Goal: Task Accomplishment & Management: Manage account settings

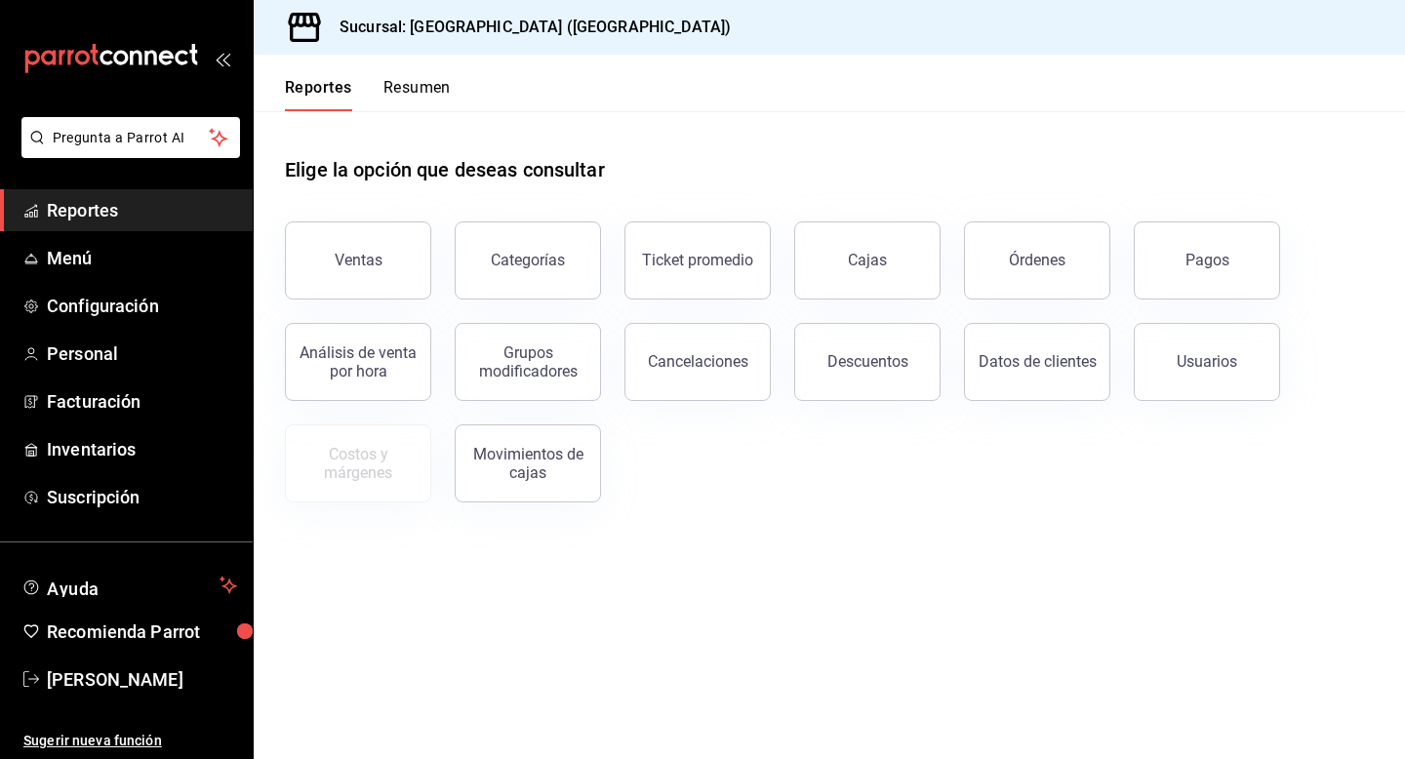
click at [1058, 688] on main "Elige la opción que deseas consultar Ventas Categorías Ticket promedio Cajas Ór…" at bounding box center [829, 435] width 1151 height 648
click at [80, 248] on span "Menú" at bounding box center [142, 258] width 190 height 26
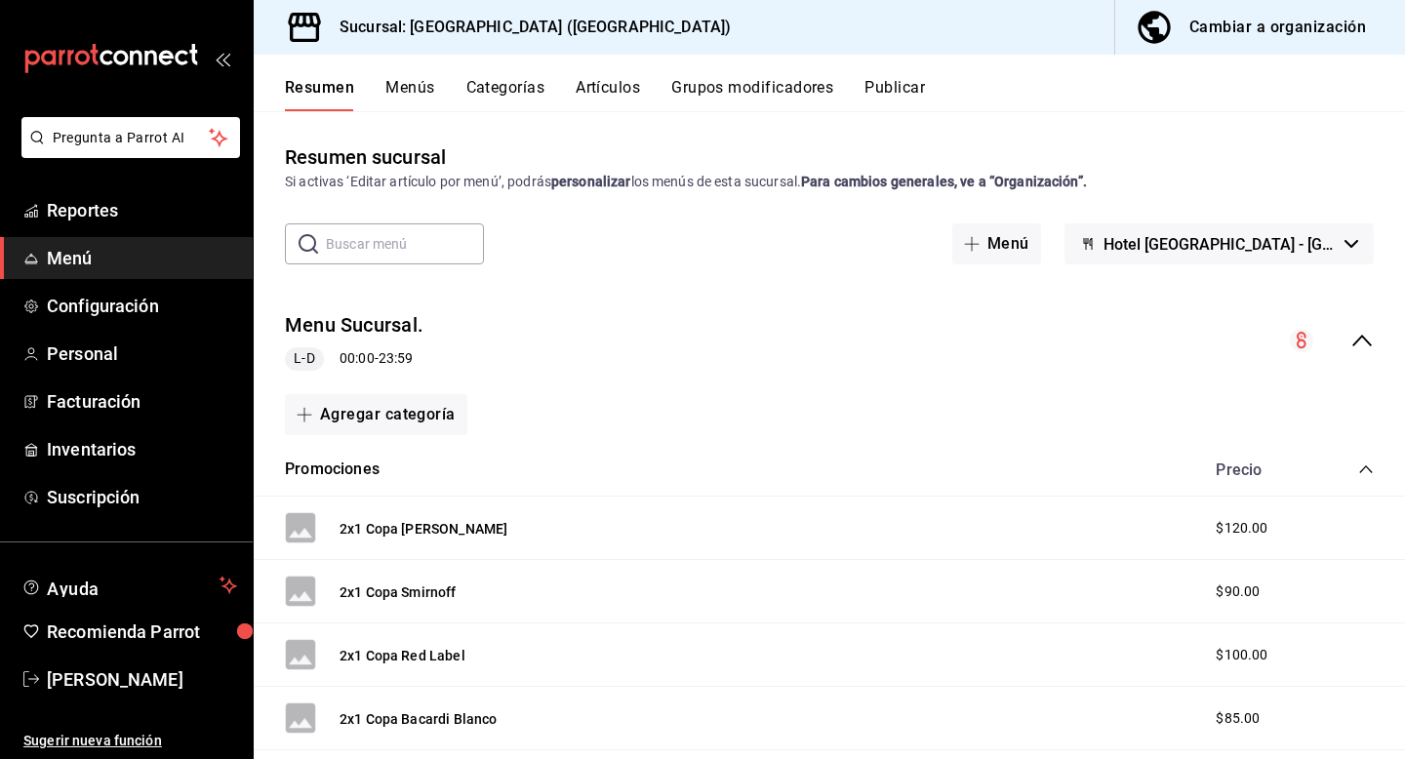
click at [398, 80] on button "Menús" at bounding box center [409, 94] width 49 height 33
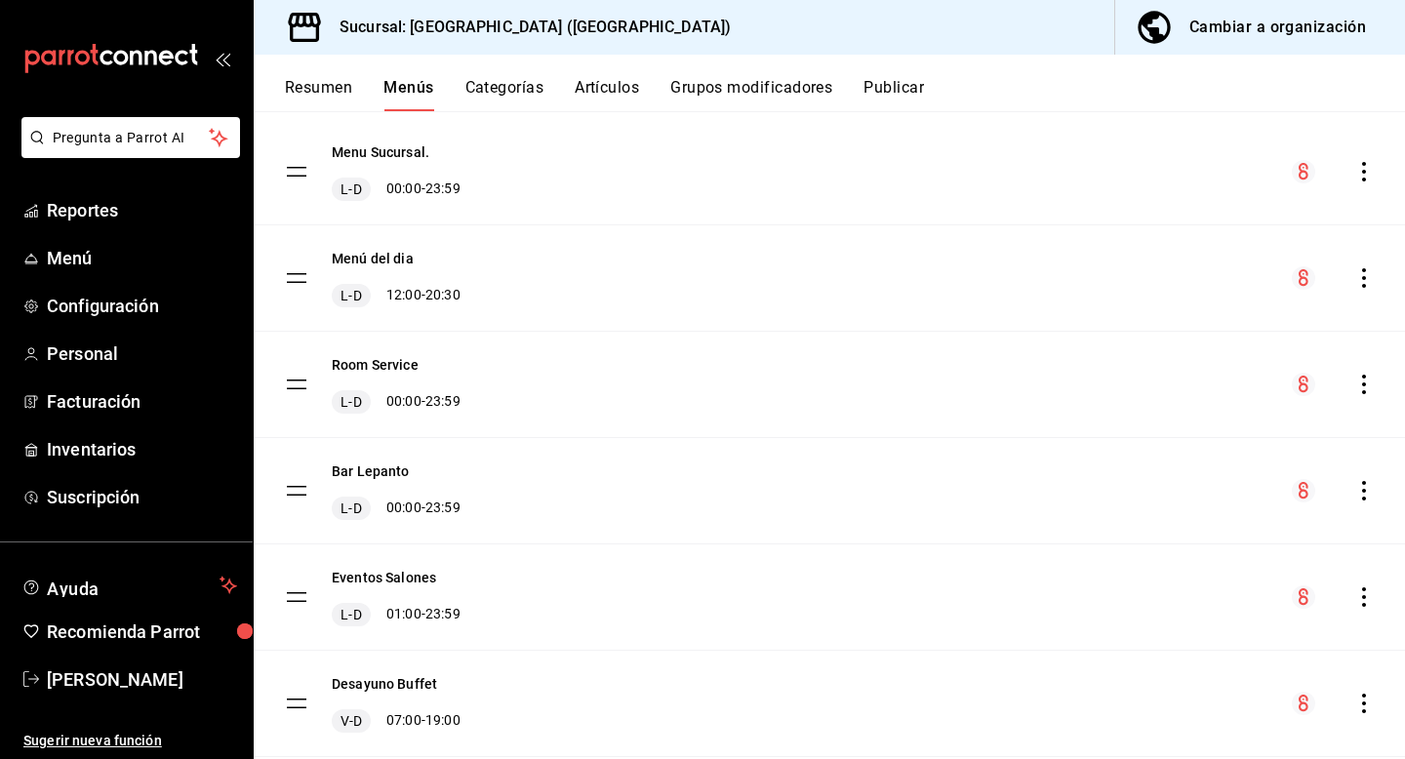
scroll to position [161, 0]
click at [1361, 484] on icon "actions" at bounding box center [1364, 491] width 20 height 20
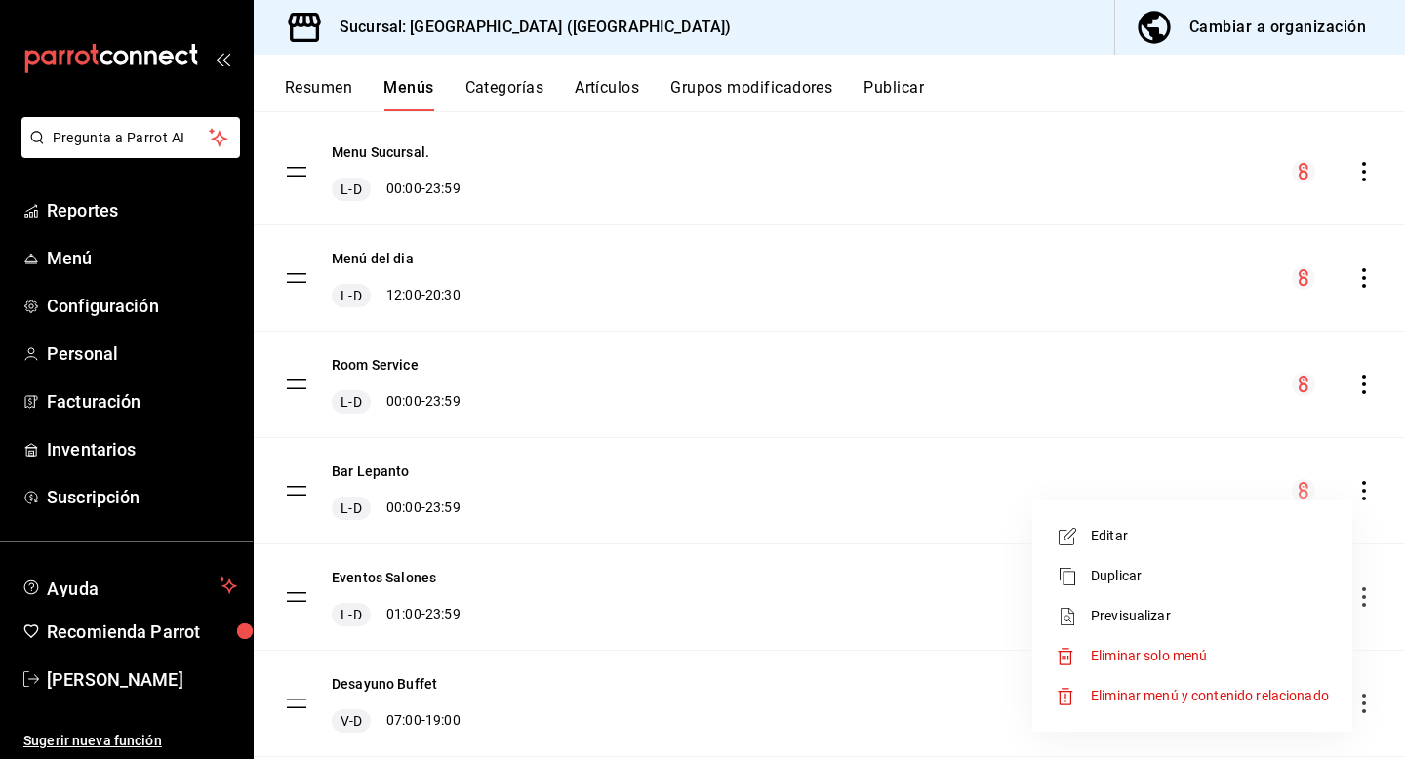
click at [1142, 534] on span "Editar" at bounding box center [1210, 536] width 238 height 20
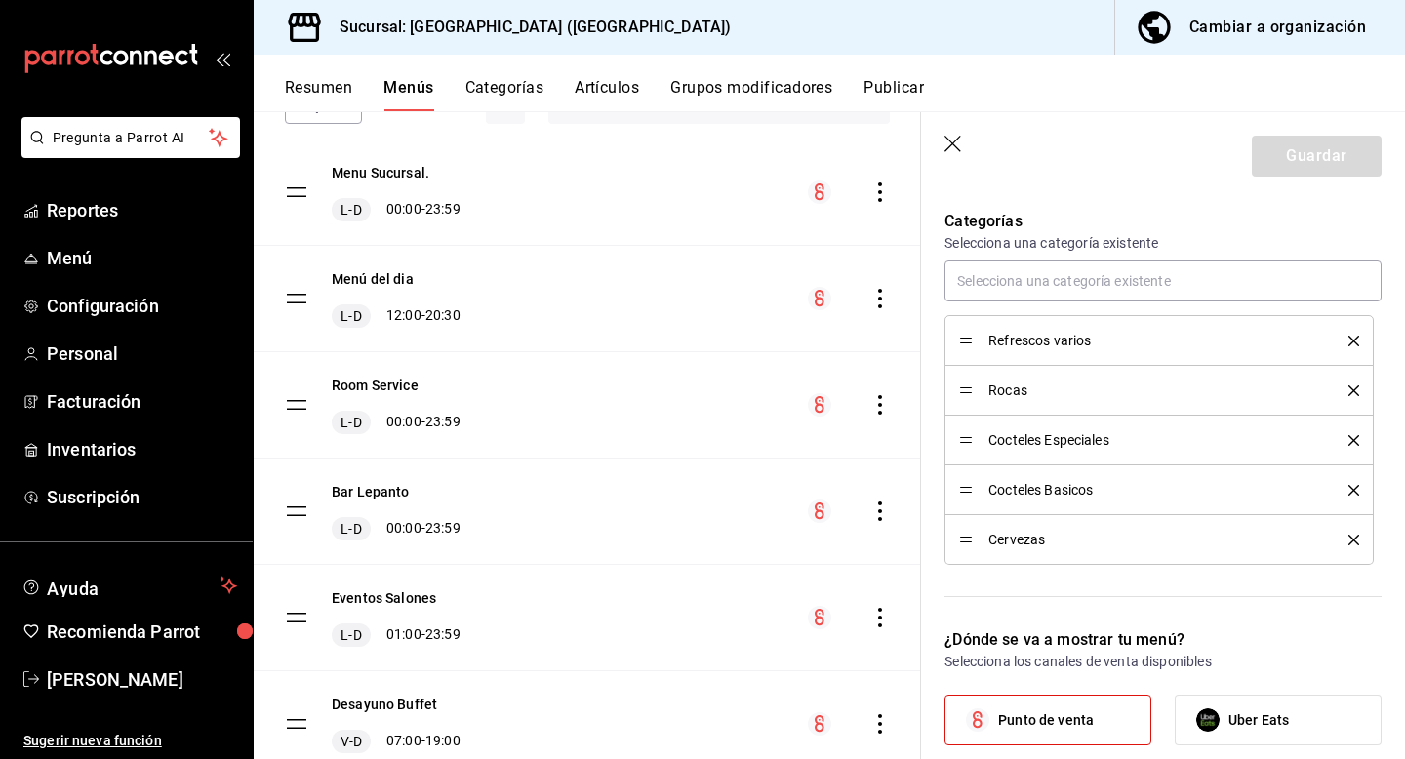
scroll to position [563, 0]
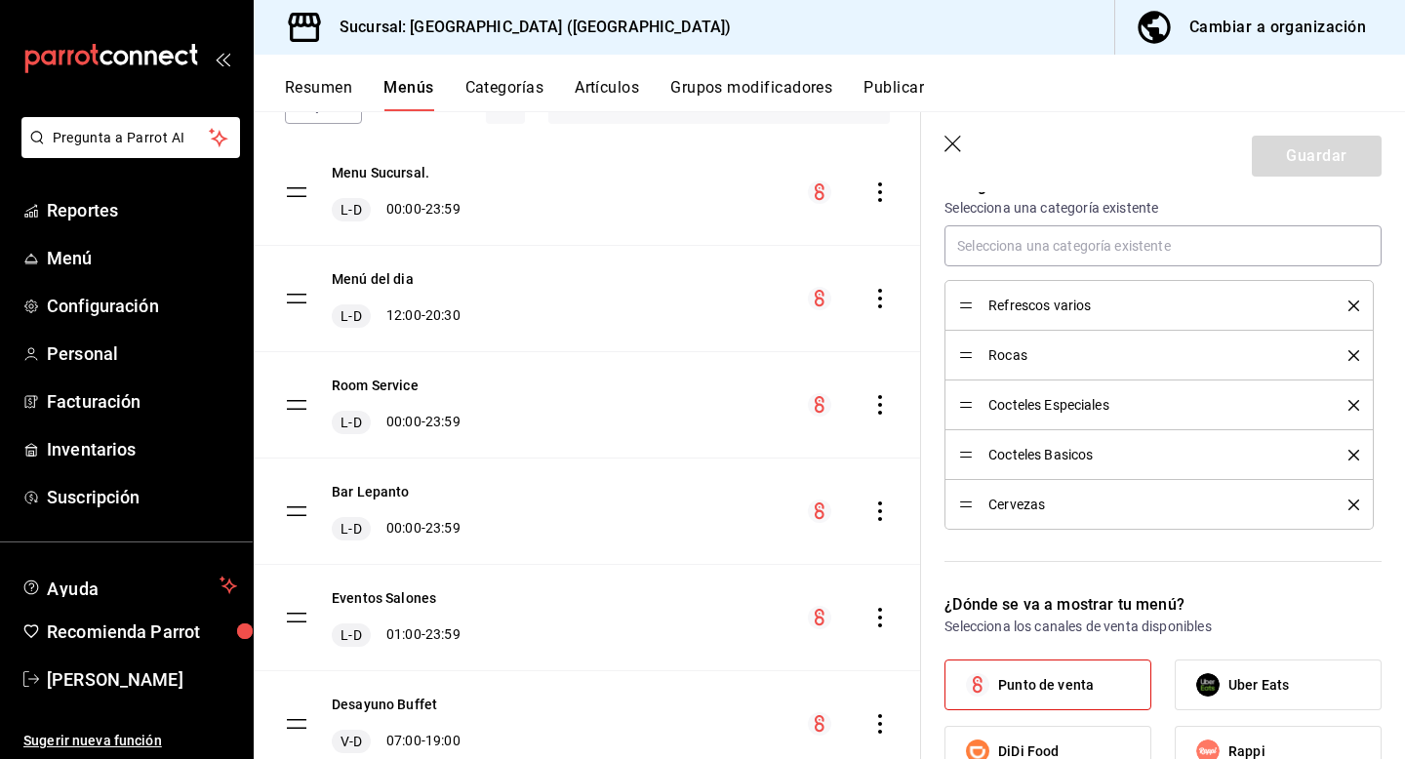
click at [598, 82] on button "Artículos" at bounding box center [607, 94] width 64 height 33
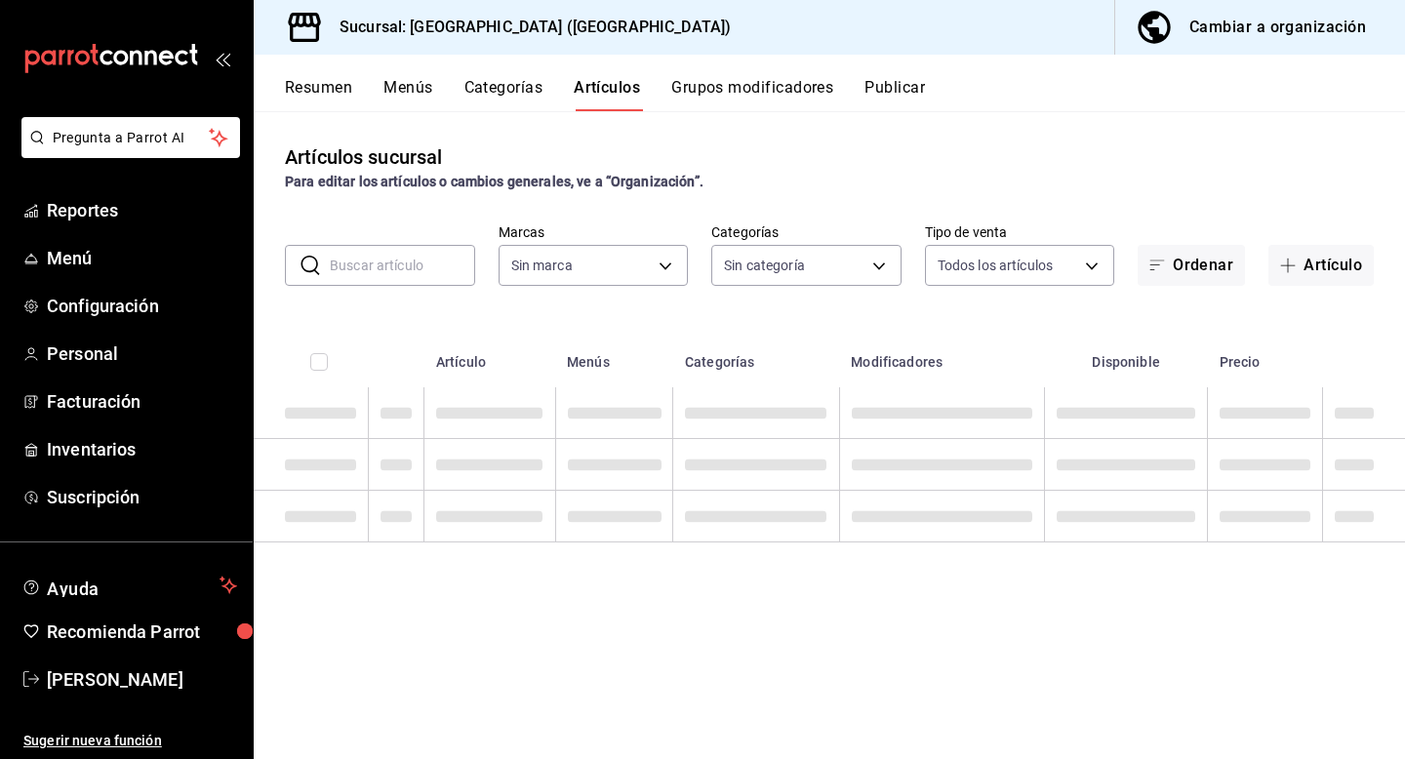
type input "78876d7d-d969-4c97-957f-d97bcaf374a8"
type input "9760281f-81ad-46c3-b9c0-be0c0613a977,ac4e71ac-81c4-4907-870b-e8ecc1dcb773,15b44…"
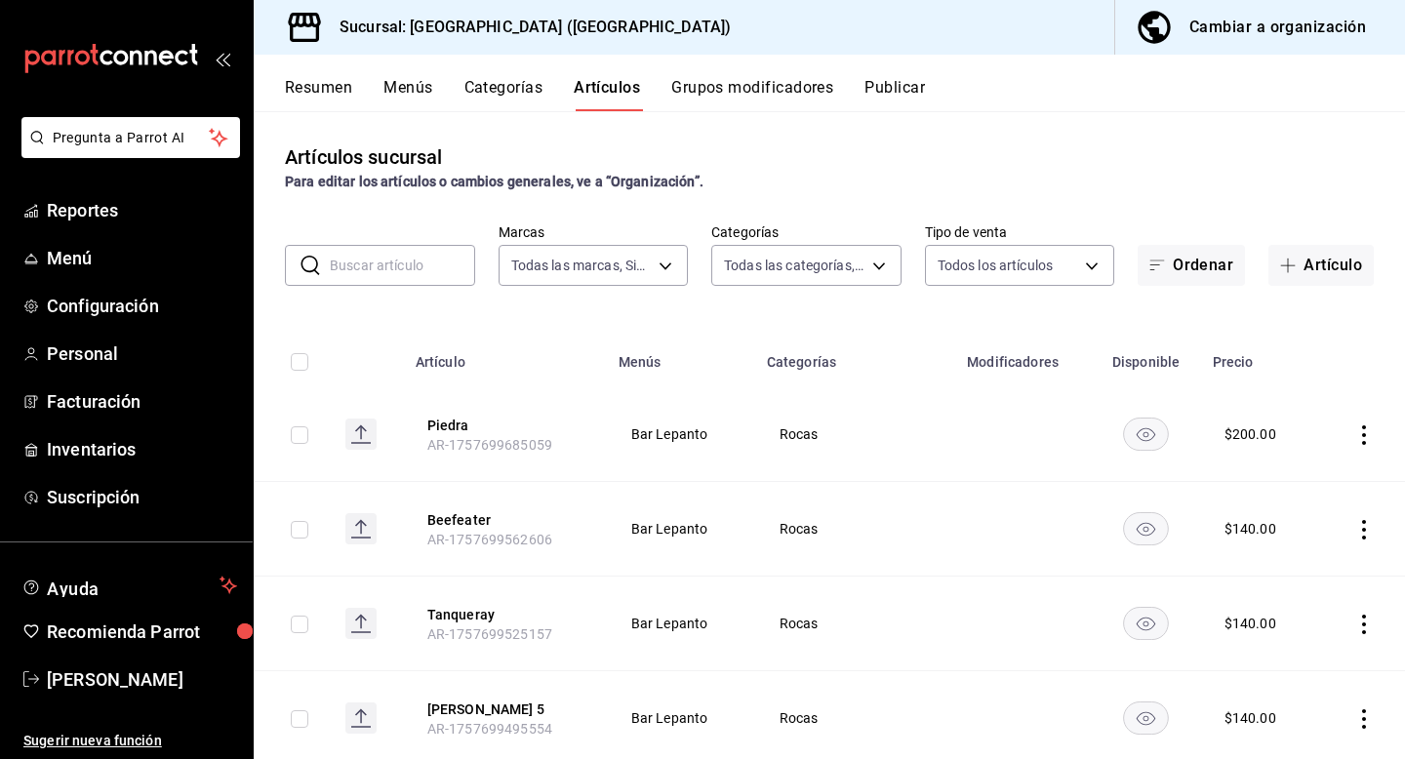
click at [414, 263] on input "text" at bounding box center [402, 265] width 145 height 39
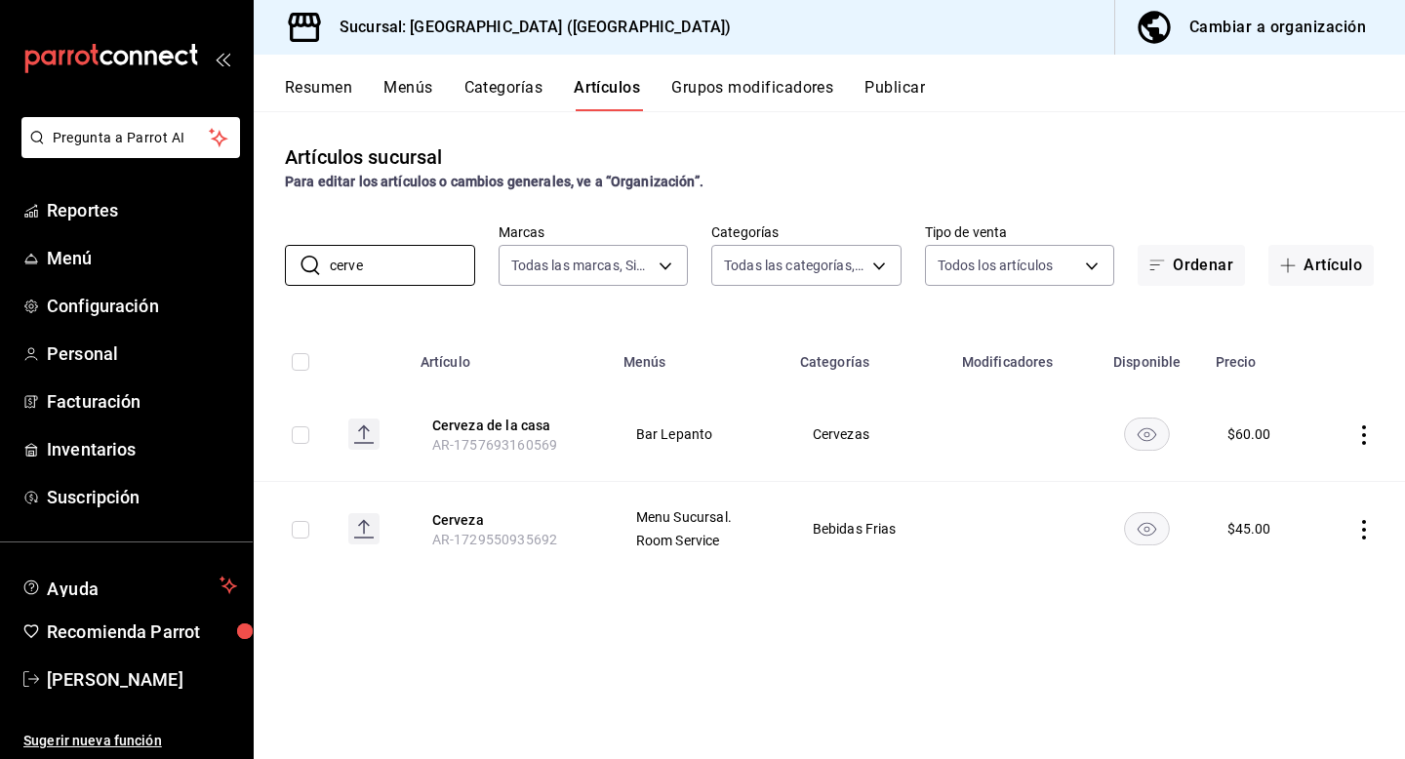
type input "cerve"
click at [1366, 434] on icon "actions" at bounding box center [1364, 435] width 20 height 20
click at [1309, 477] on span "Editar" at bounding box center [1305, 479] width 51 height 20
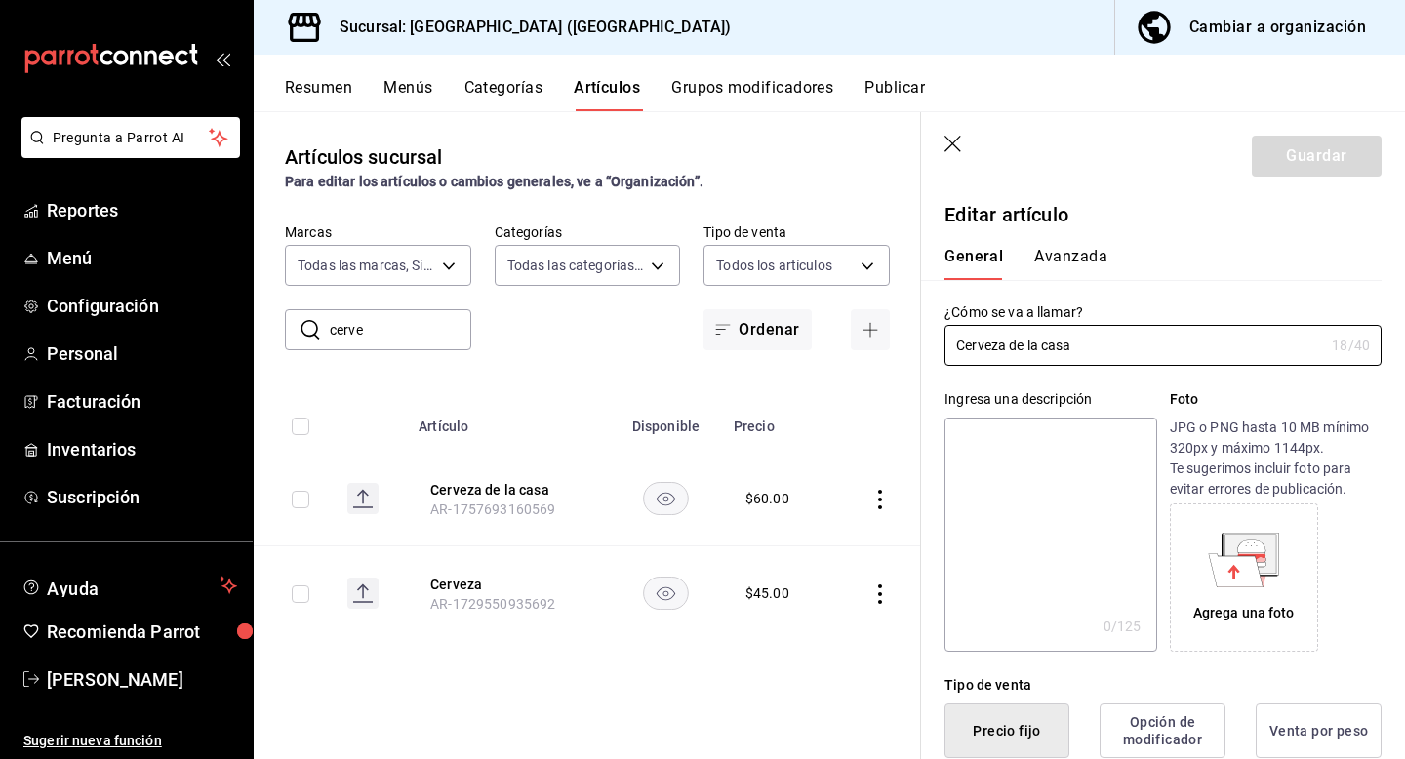
type input "$60.00"
radio input "false"
radio input "true"
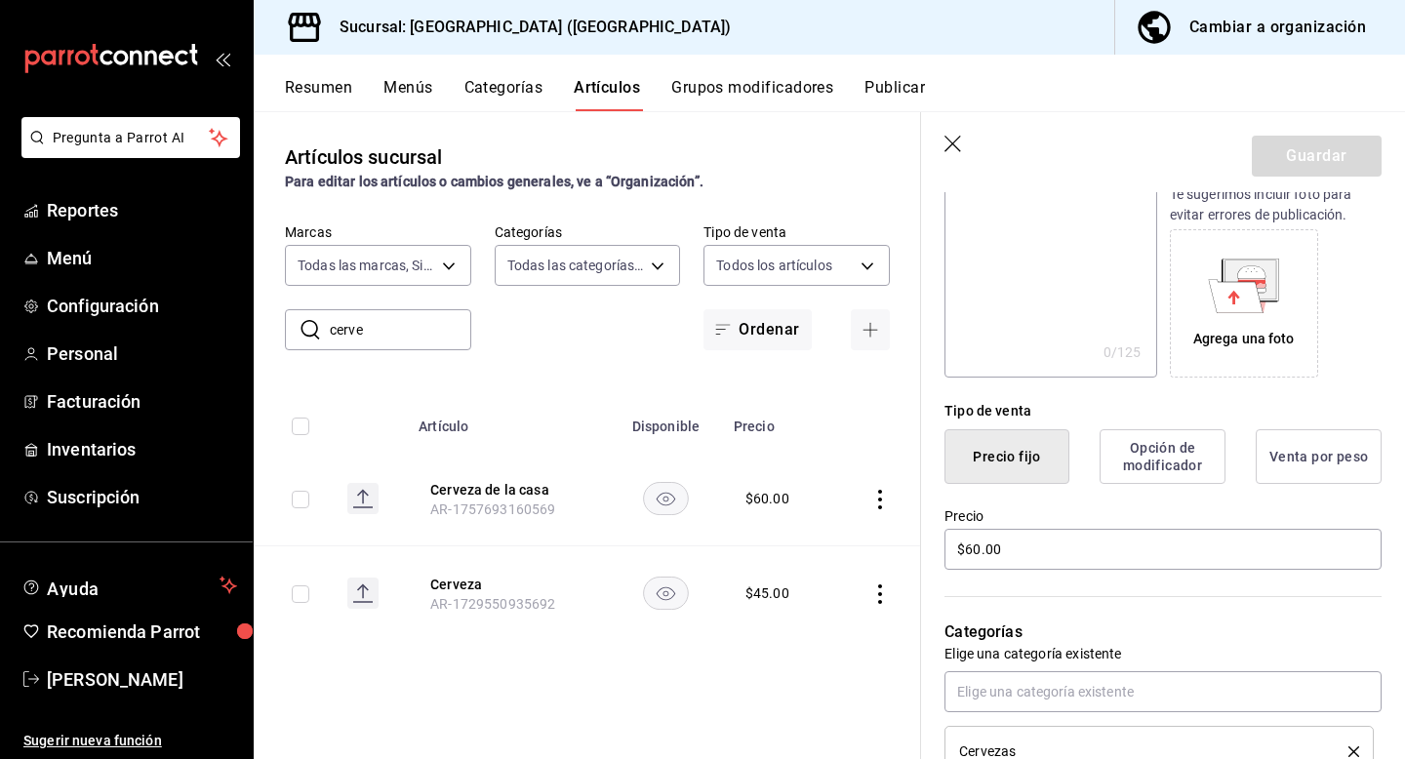
scroll to position [280, 0]
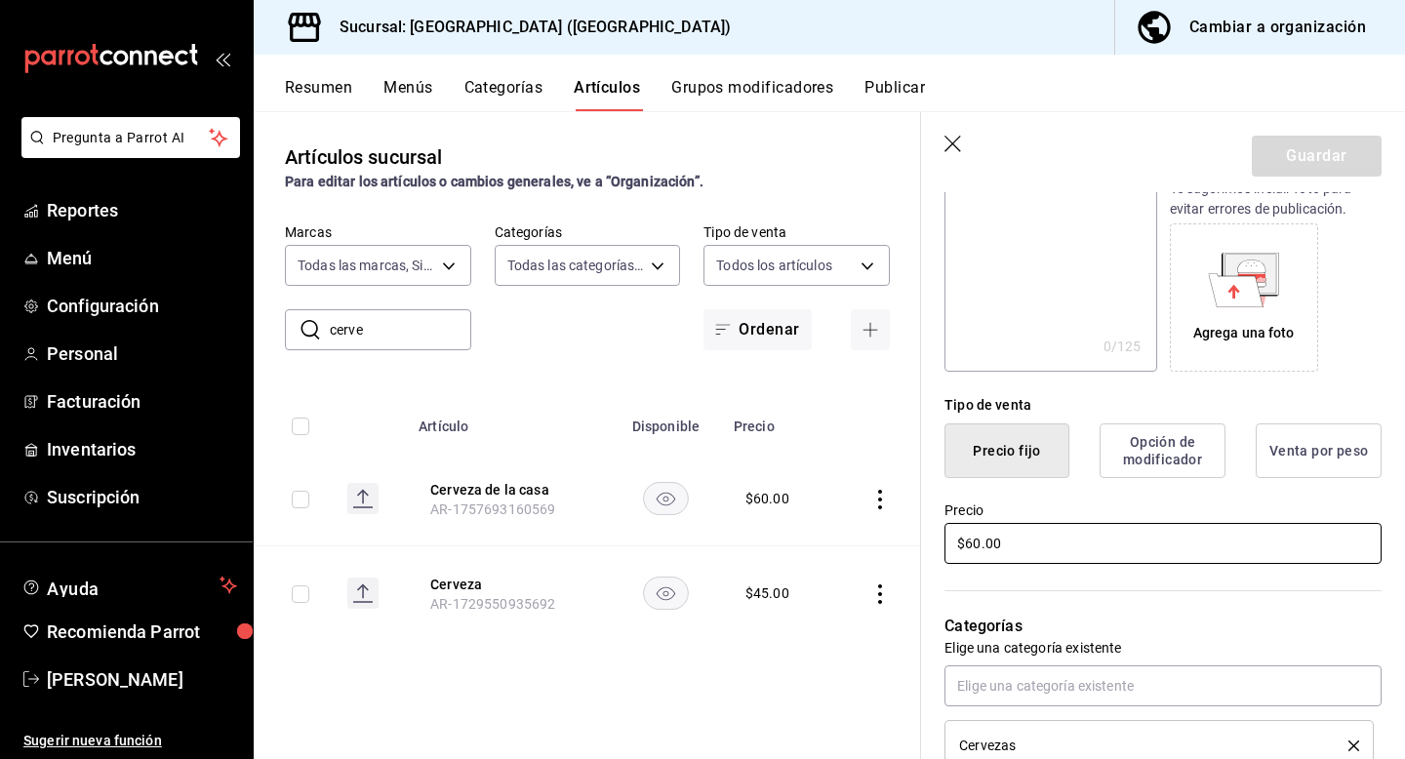
click at [1067, 554] on input "$60.00" at bounding box center [1163, 543] width 437 height 41
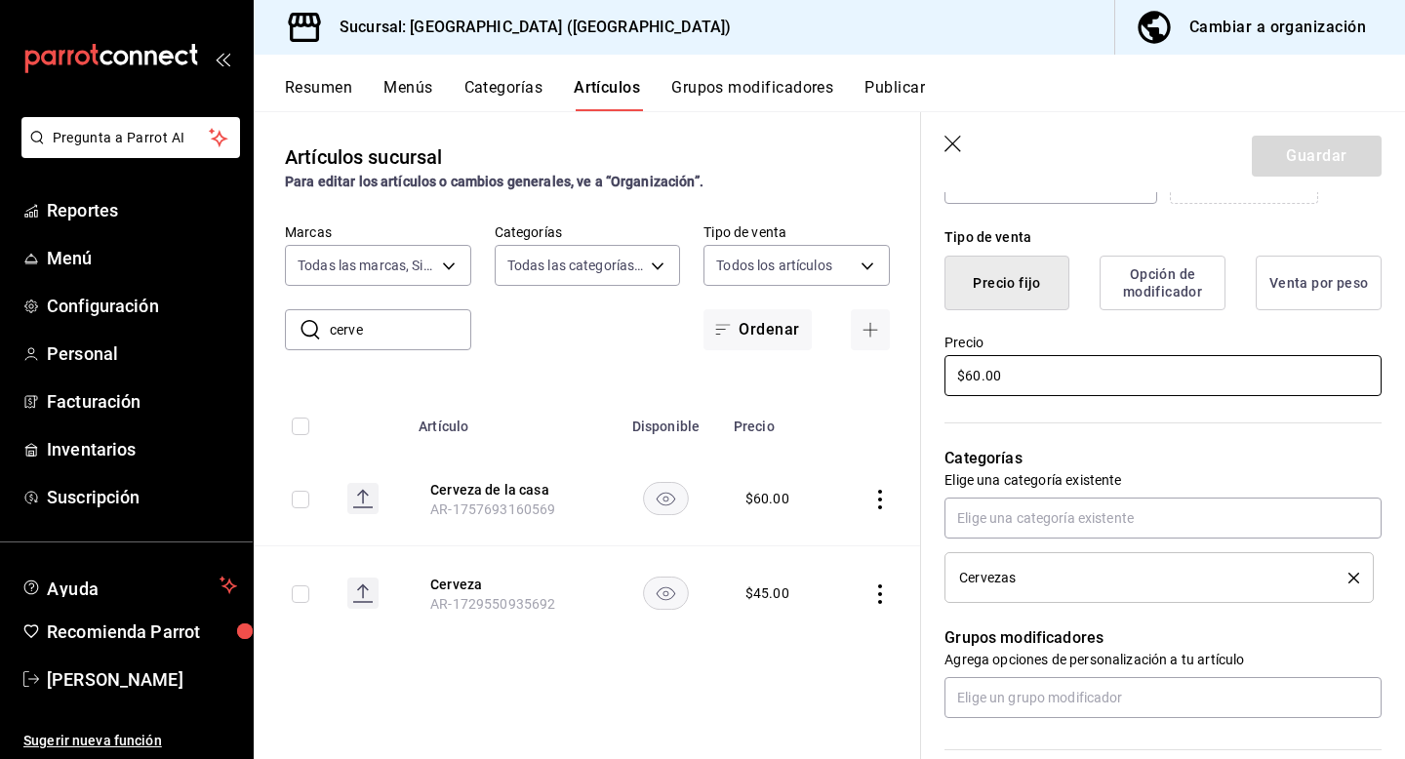
scroll to position [446, 0]
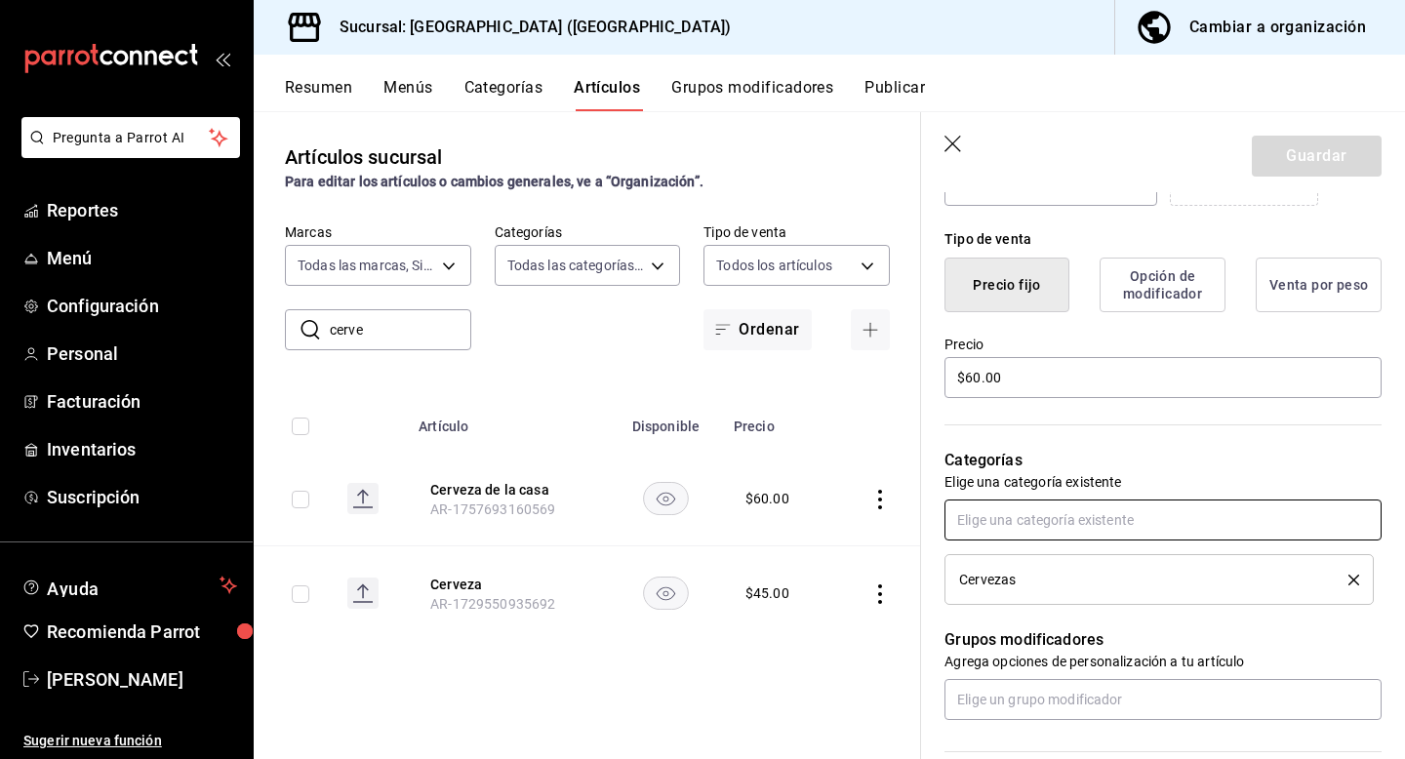
click at [1139, 526] on input "text" at bounding box center [1163, 520] width 437 height 41
type input "cerve"
click at [1214, 466] on p "Categorías" at bounding box center [1163, 460] width 437 height 23
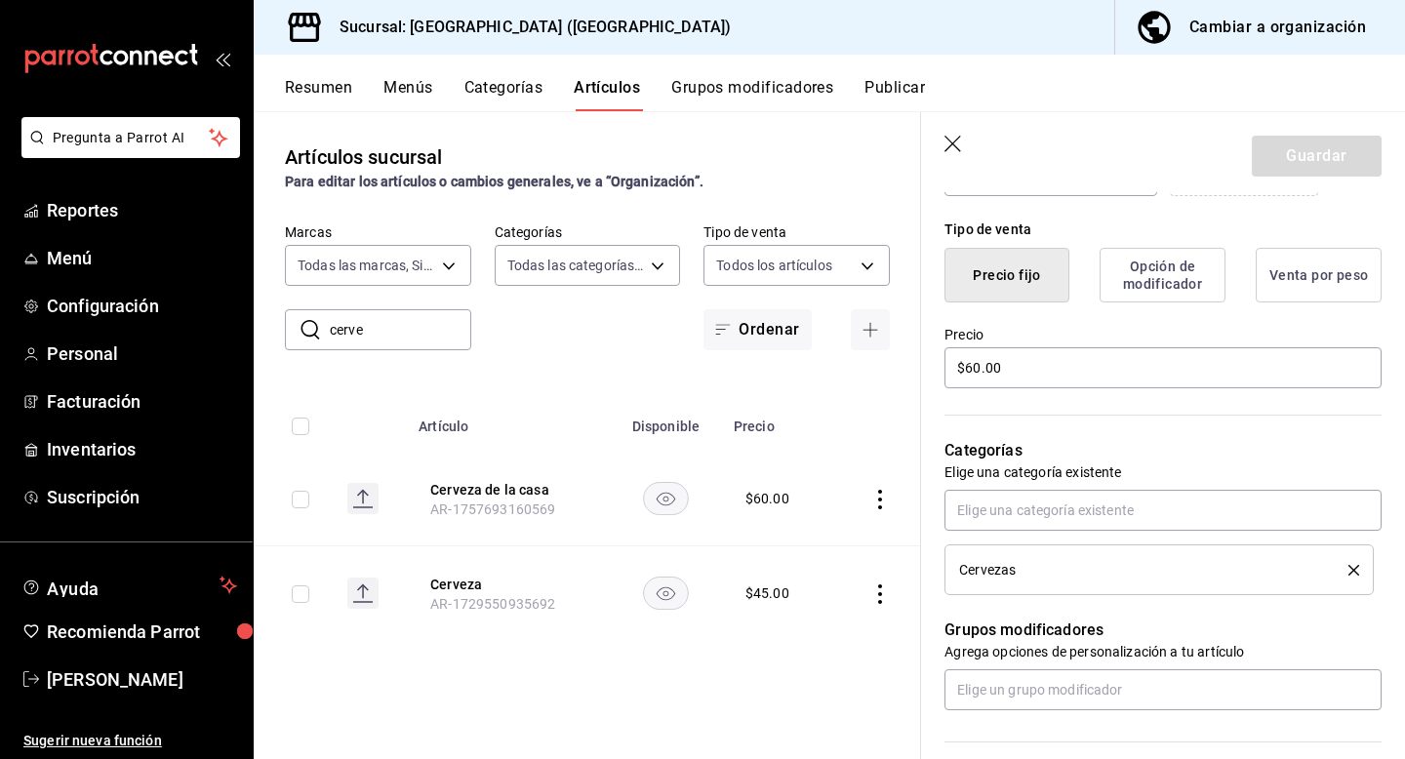
scroll to position [452, 0]
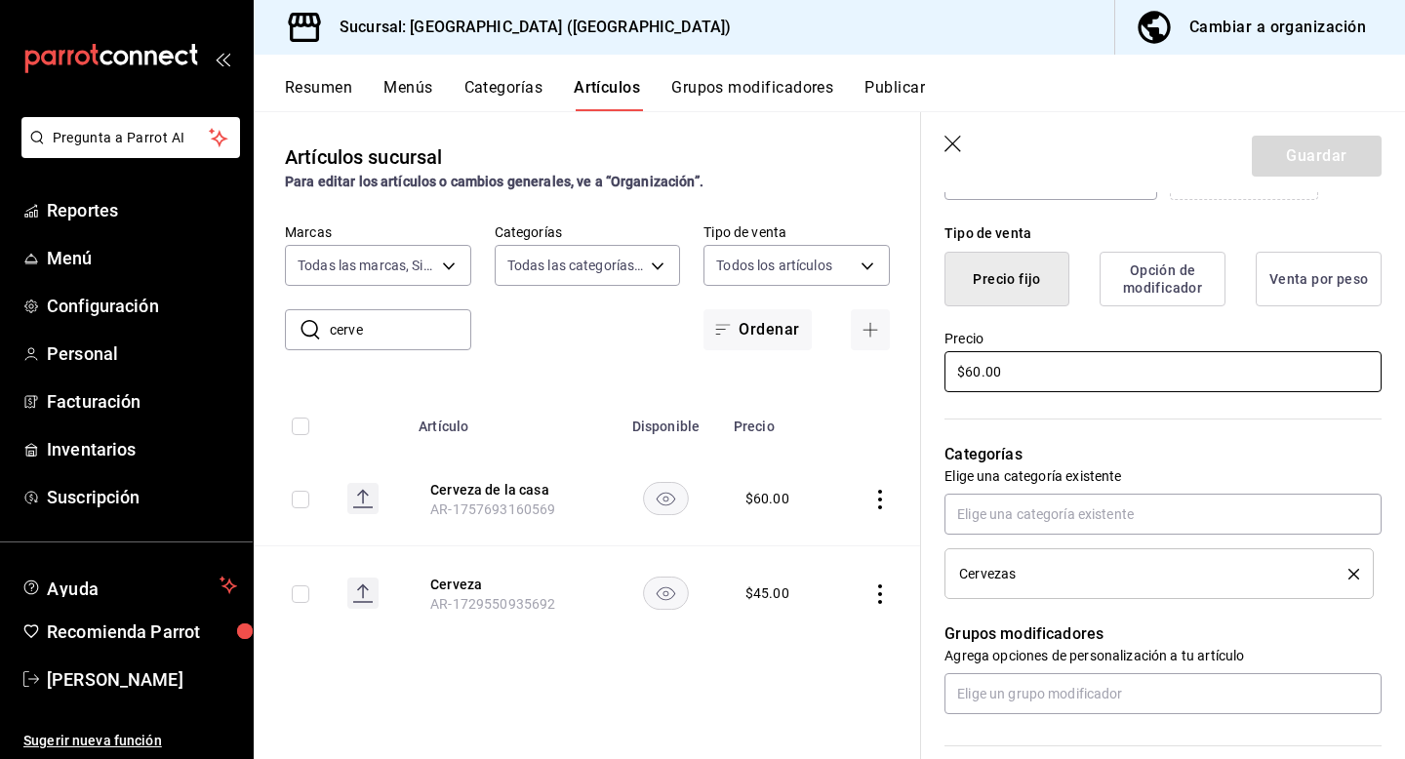
click at [1121, 378] on input "$60.00" at bounding box center [1163, 371] width 437 height 41
type input "$80.00"
click at [1332, 157] on button "Guardar" at bounding box center [1317, 156] width 130 height 41
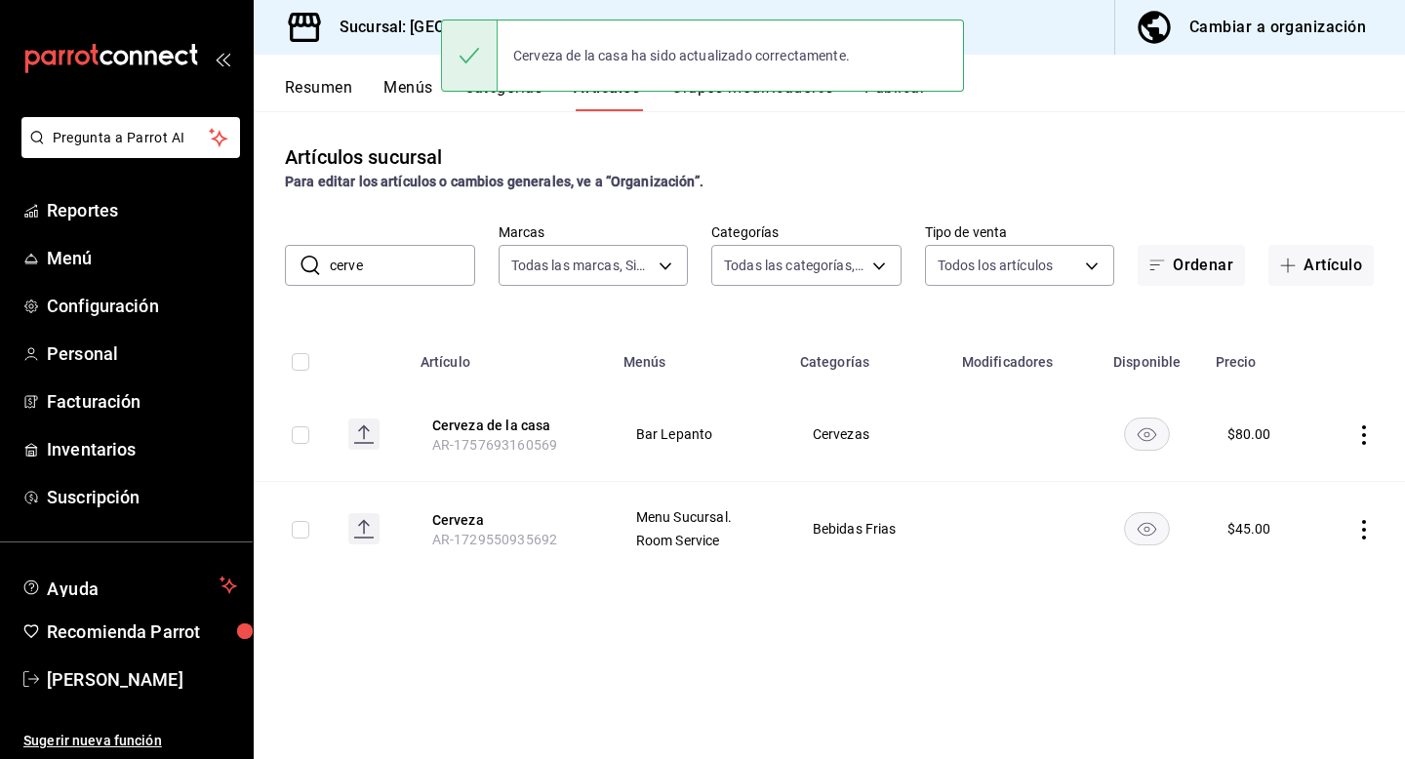
click at [1363, 440] on icon "actions" at bounding box center [1364, 435] width 4 height 20
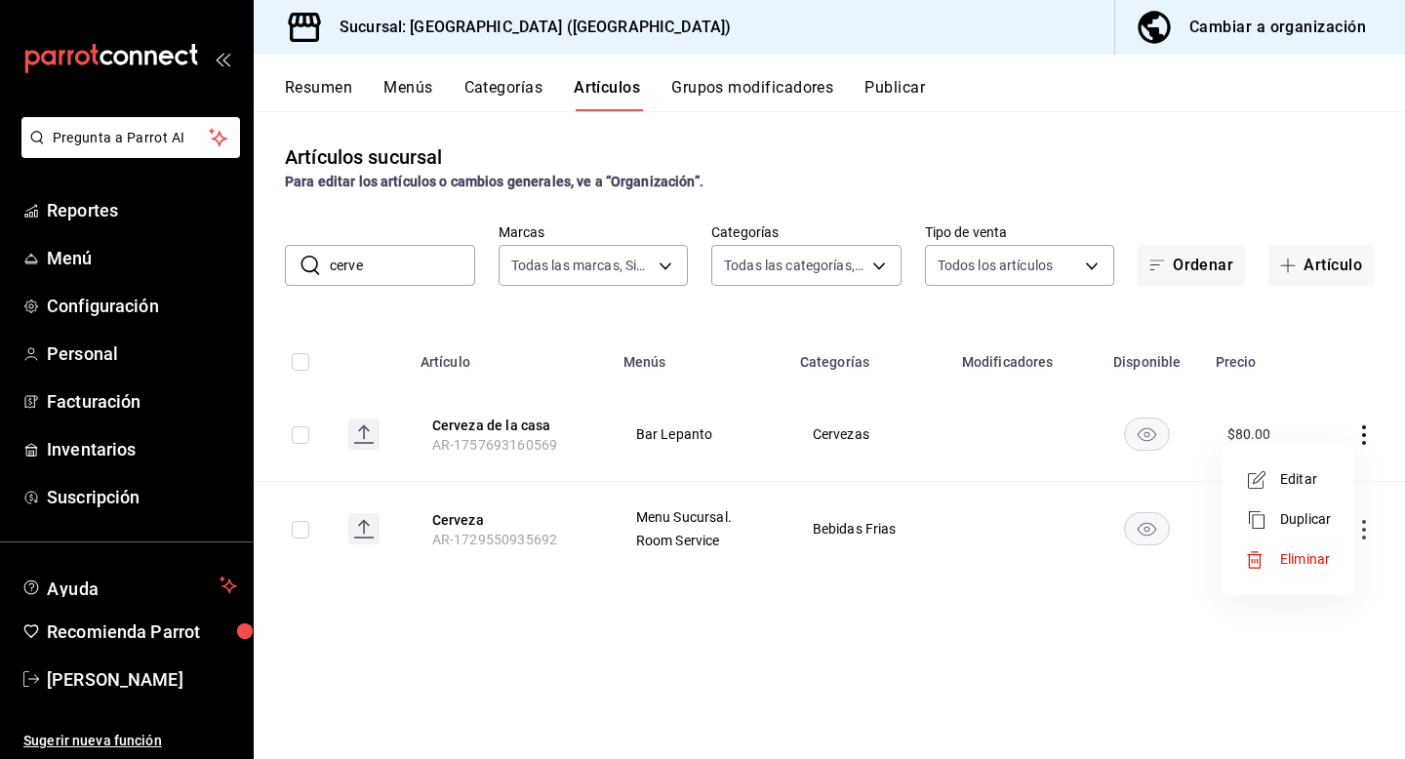
click at [1312, 480] on span "Editar" at bounding box center [1305, 479] width 51 height 20
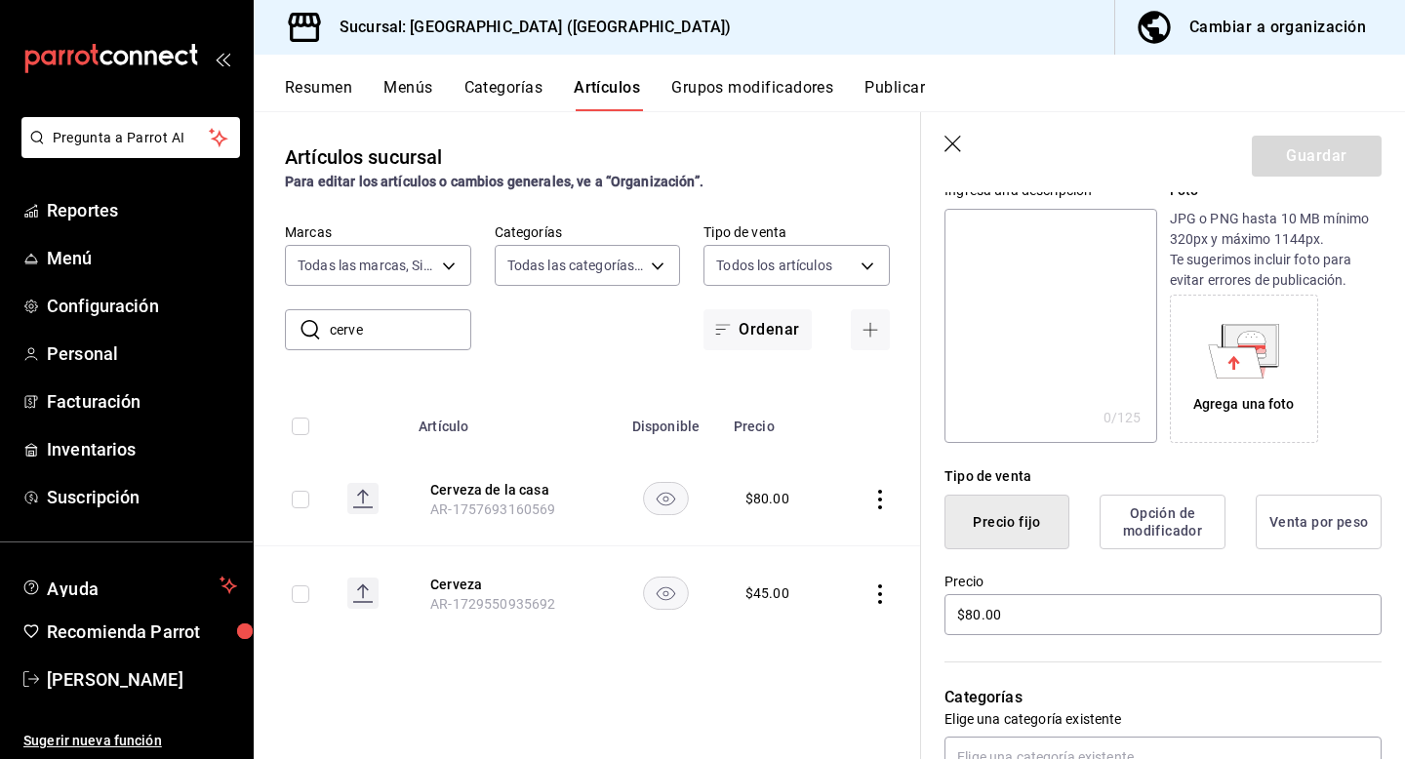
scroll to position [208, 0]
click at [1040, 616] on input "$80.00" at bounding box center [1163, 615] width 437 height 41
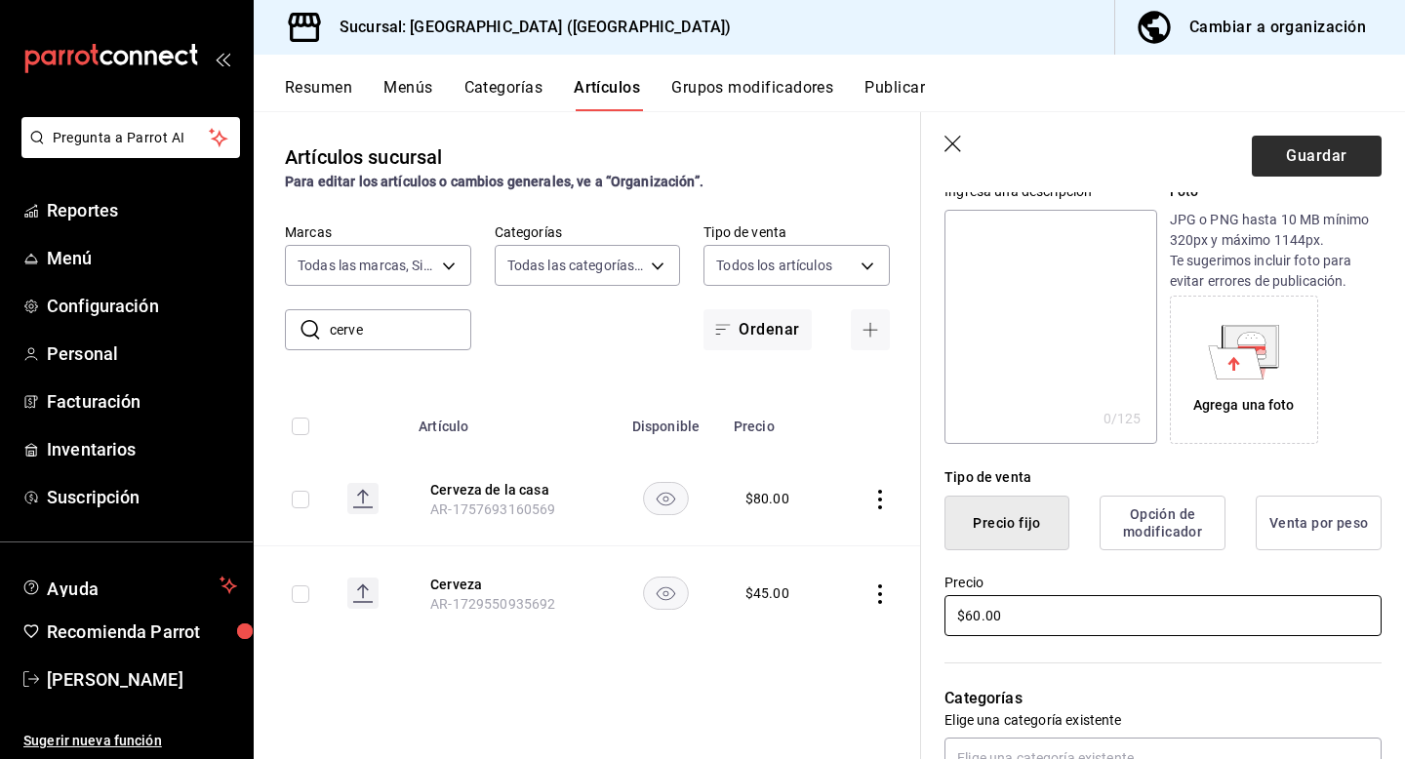
type input "$60.00"
click at [1342, 153] on button "Guardar" at bounding box center [1317, 156] width 130 height 41
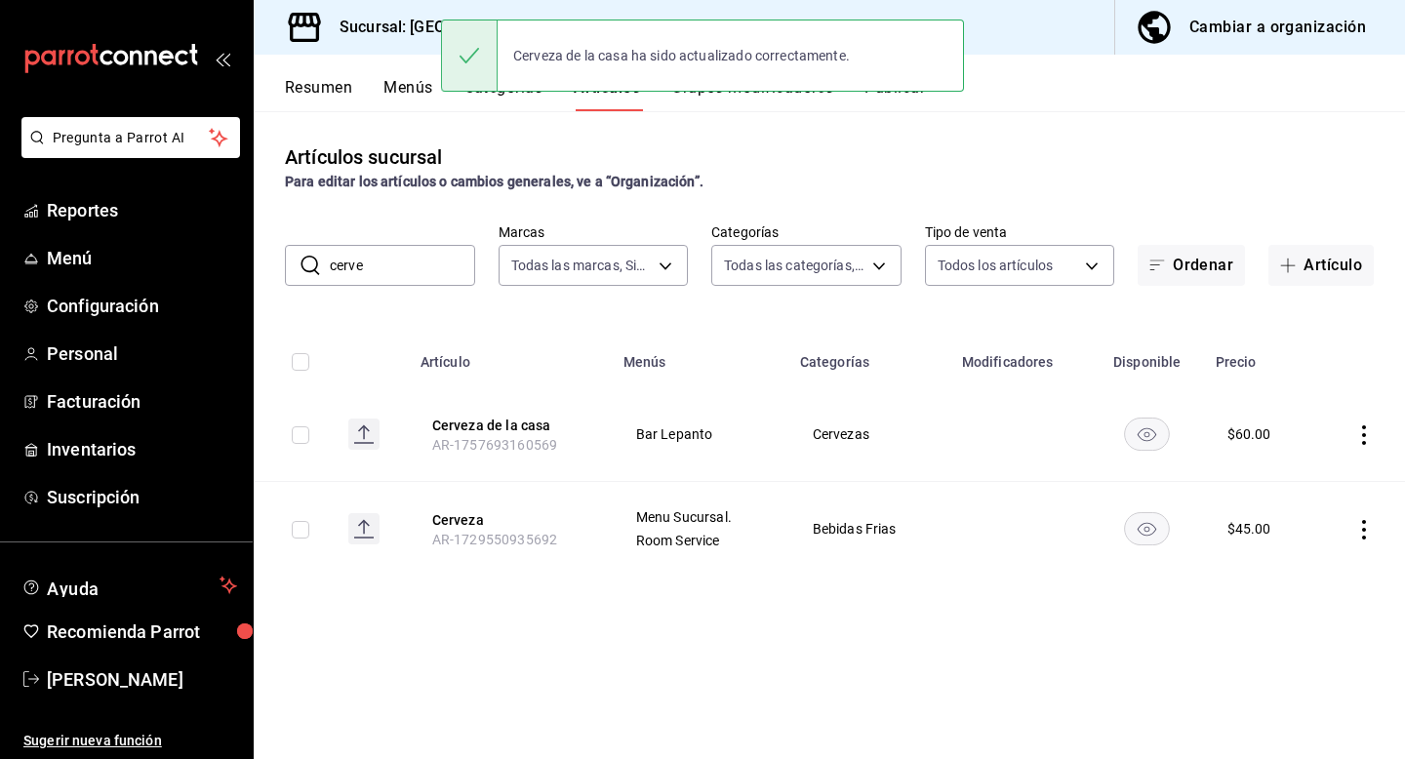
click at [1150, 433] on icon "availability-product" at bounding box center [1147, 435] width 19 height 14
click at [1150, 437] on rect "availability-product" at bounding box center [1147, 434] width 45 height 32
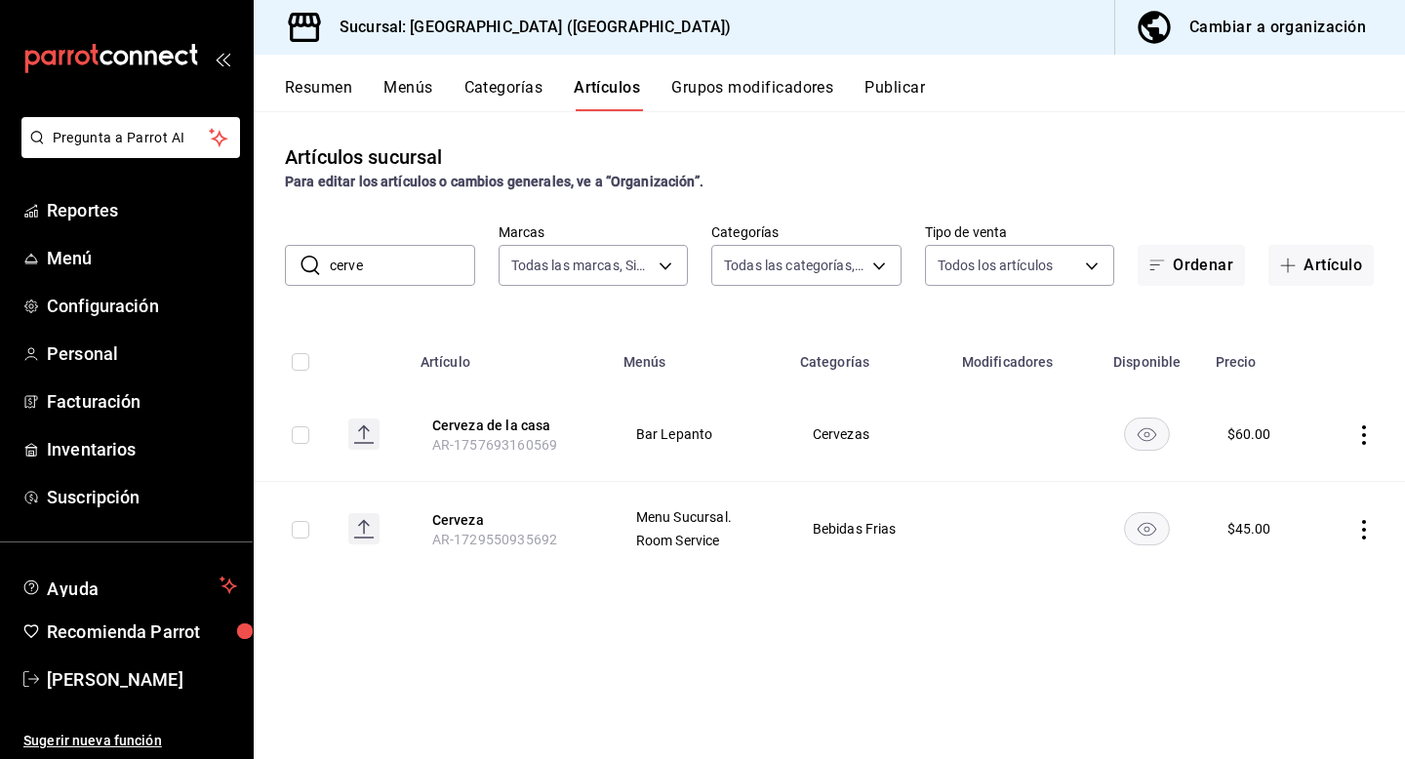
click at [397, 267] on input "cerve" at bounding box center [402, 265] width 145 height 39
type input "mich"
click at [1366, 430] on icon "actions" at bounding box center [1364, 435] width 20 height 20
click at [1303, 489] on span "Editar" at bounding box center [1305, 479] width 51 height 20
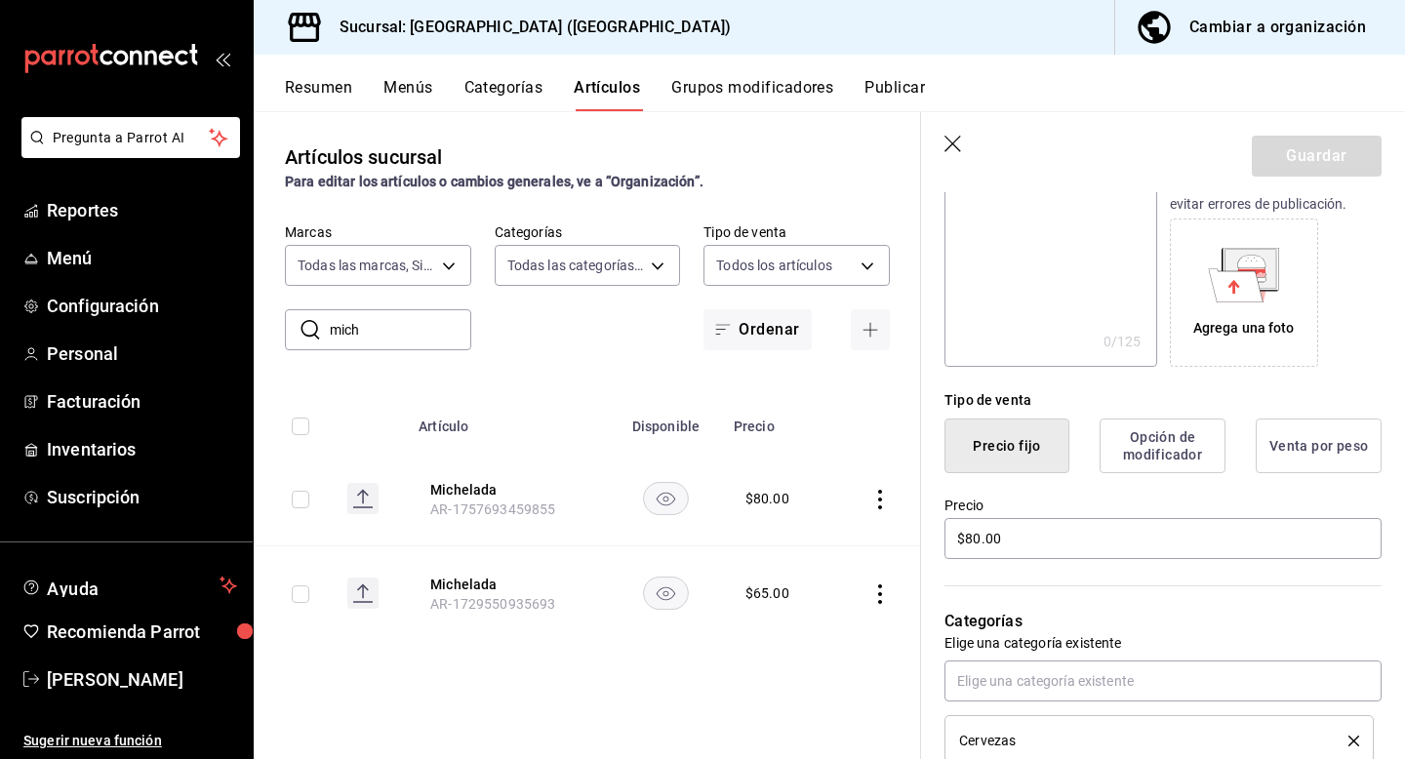
scroll to position [285, 0]
click at [1017, 547] on input "$80.00" at bounding box center [1163, 538] width 437 height 41
type input "$90.00"
click at [1308, 144] on button "Guardar" at bounding box center [1317, 156] width 130 height 41
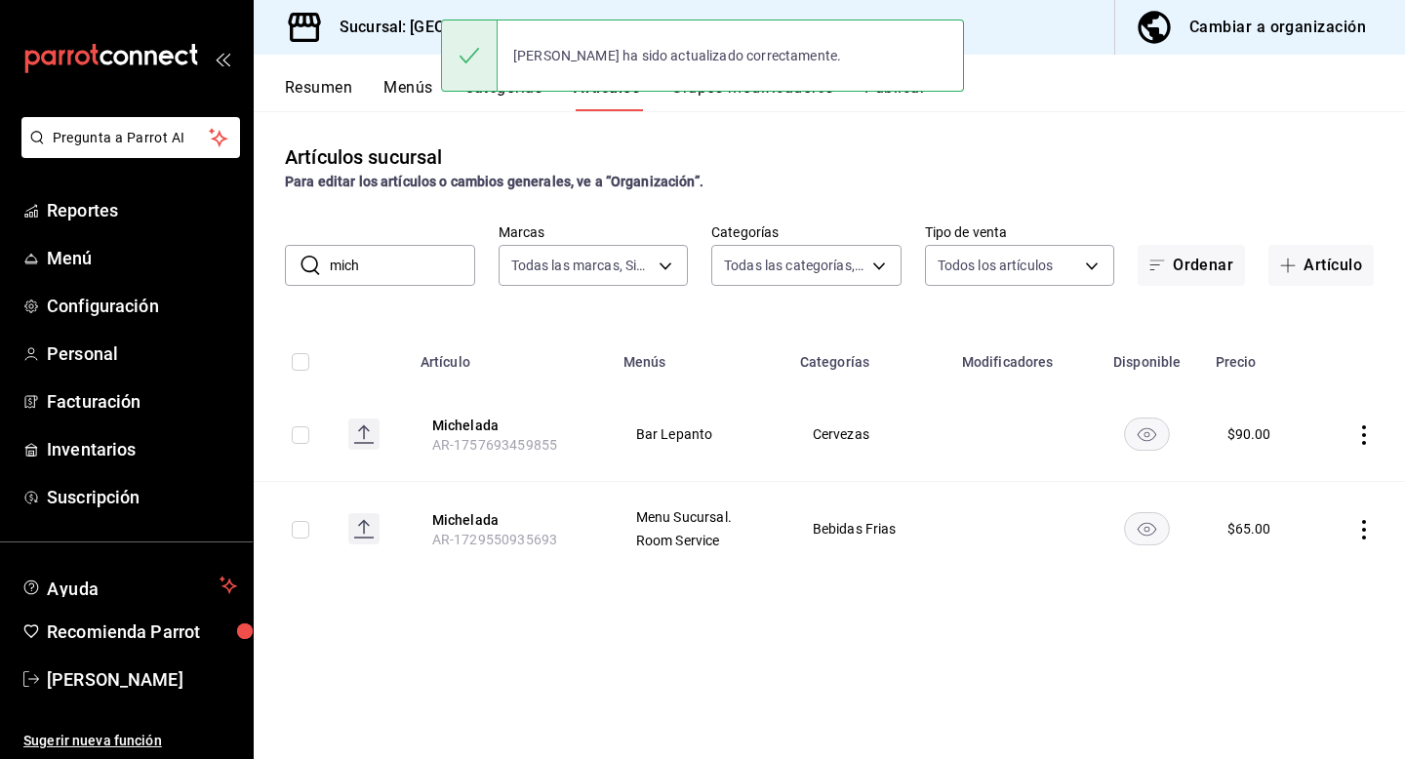
click at [1363, 433] on icon "actions" at bounding box center [1364, 435] width 4 height 20
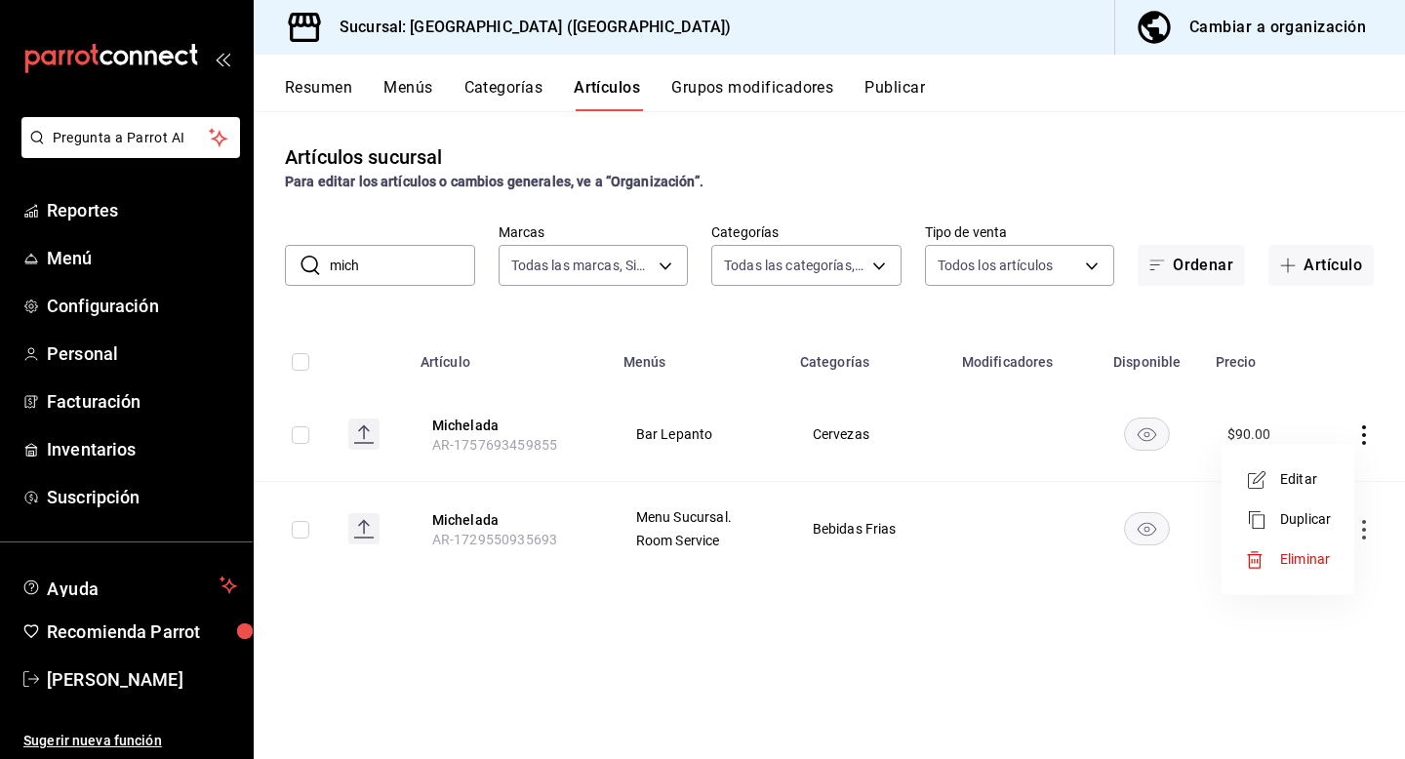
click at [1313, 473] on span "Editar" at bounding box center [1305, 479] width 51 height 20
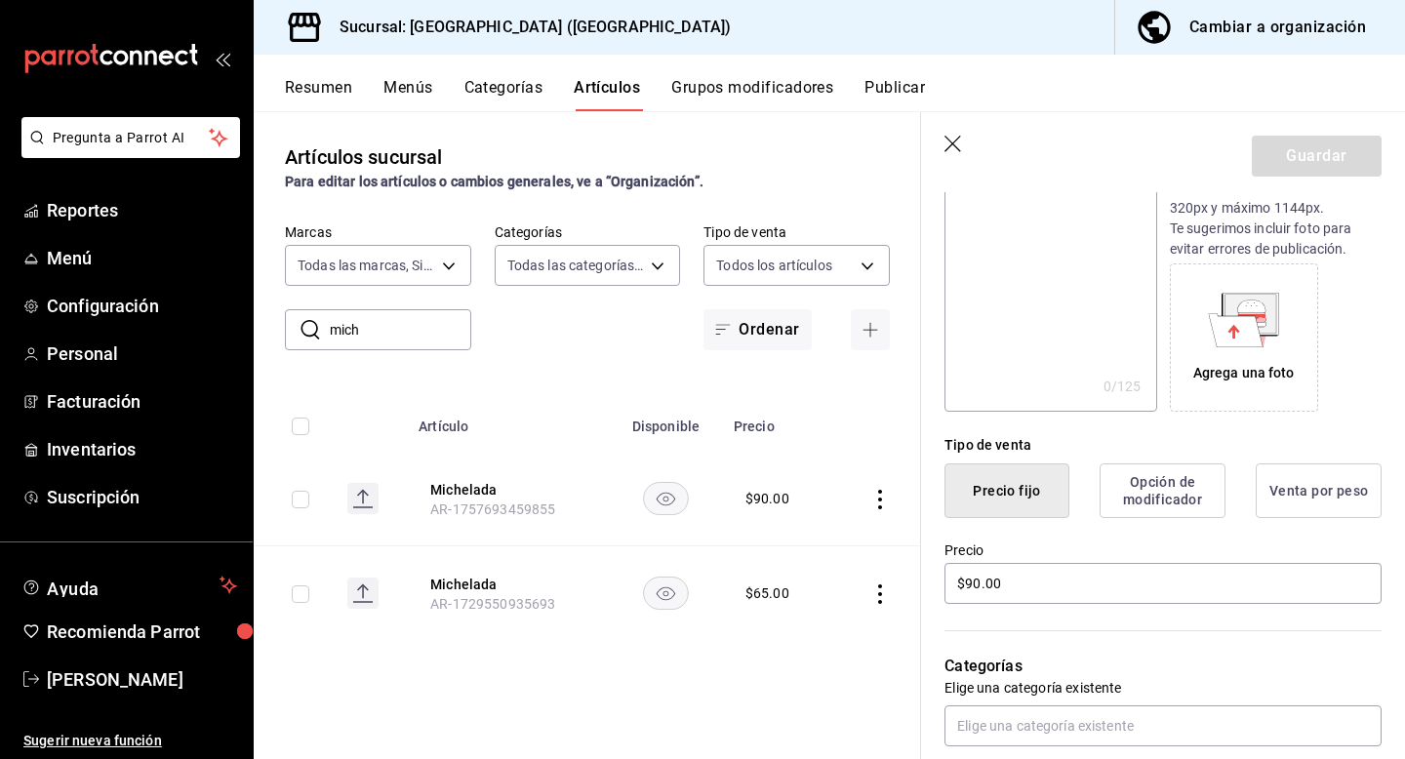
scroll to position [239, 0]
click at [1035, 588] on input "$90.00" at bounding box center [1163, 584] width 437 height 41
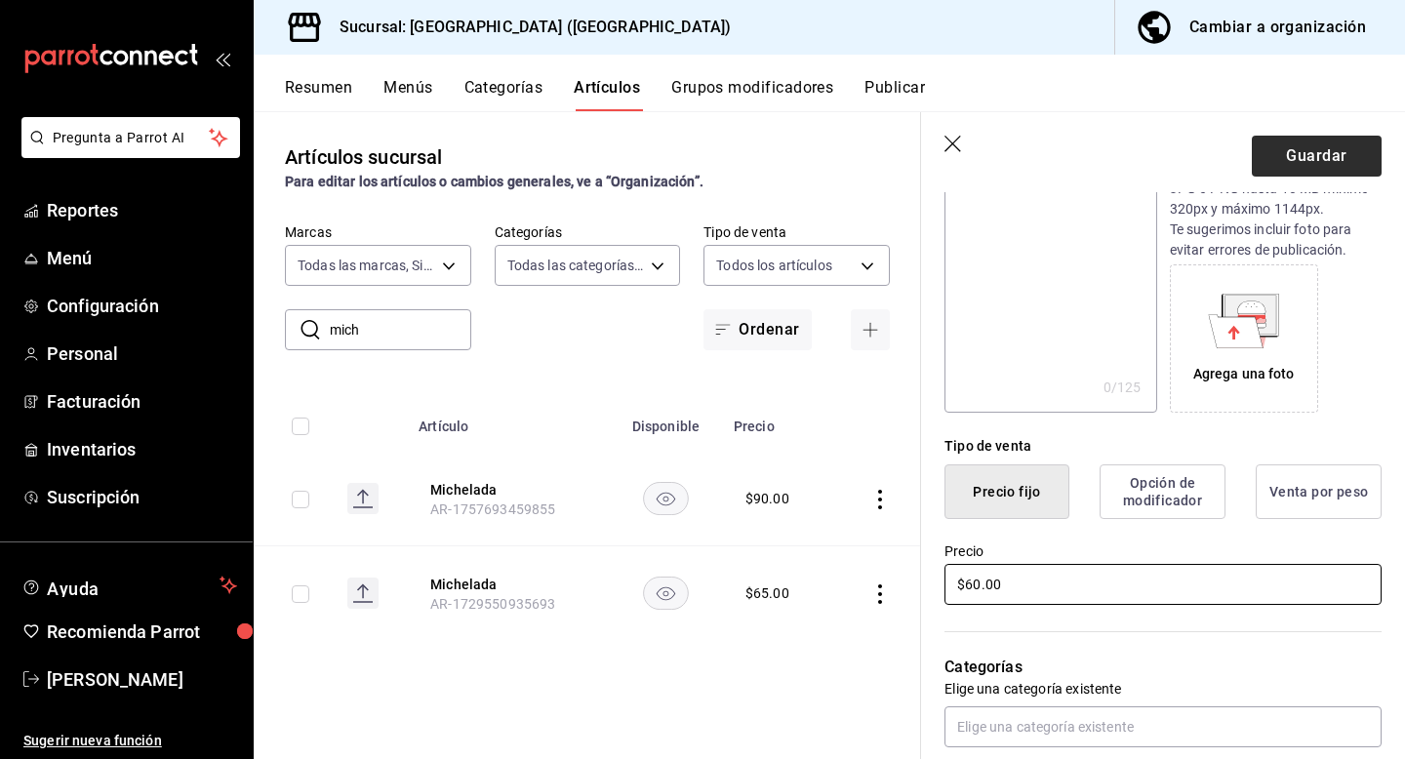
type input "$60.00"
click at [1313, 144] on button "Guardar" at bounding box center [1317, 156] width 130 height 41
